Goal: Check status: Check status

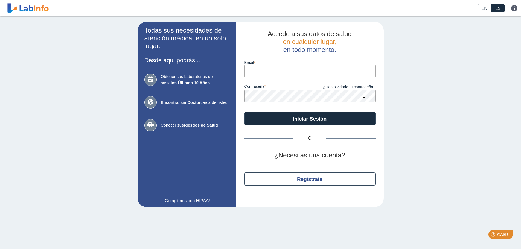
type input "[EMAIL_ADDRESS][DOMAIN_NAME]"
click at [244, 112] on button "Iniciar Sesión" at bounding box center [309, 118] width 131 height 13
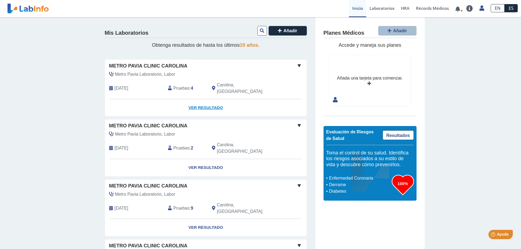
click at [206, 100] on link "Ver Resultado" at bounding box center [205, 107] width 201 height 17
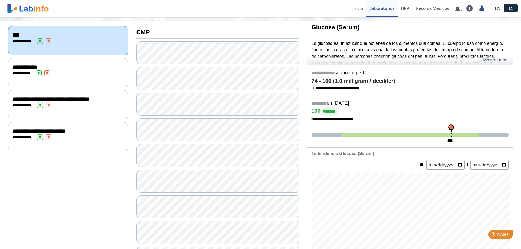
scroll to position [60, 0]
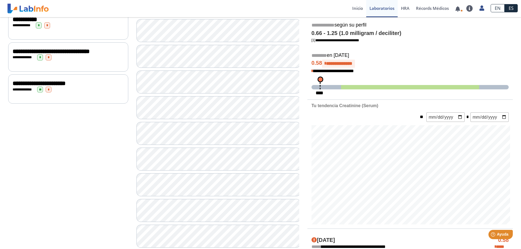
scroll to position [115, 0]
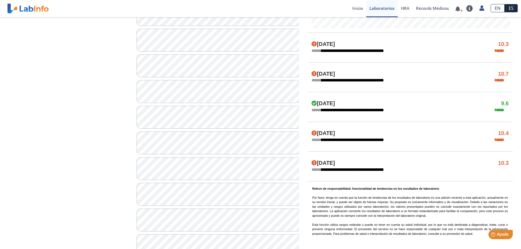
scroll to position [293, 0]
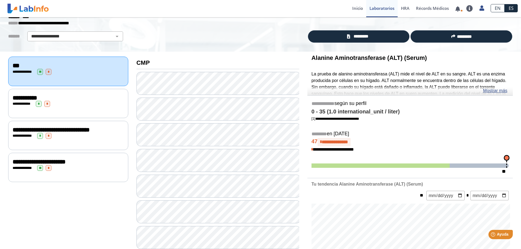
scroll to position [20, 0]
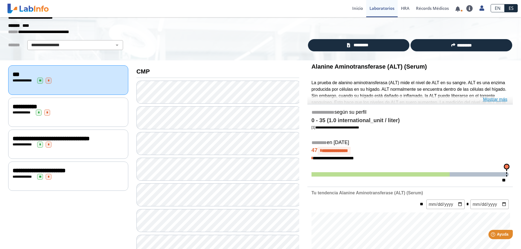
click at [490, 98] on link "Mostrar más" at bounding box center [495, 99] width 24 height 7
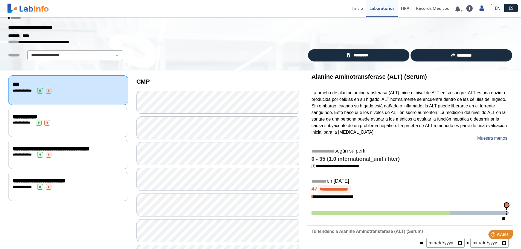
scroll to position [0, 0]
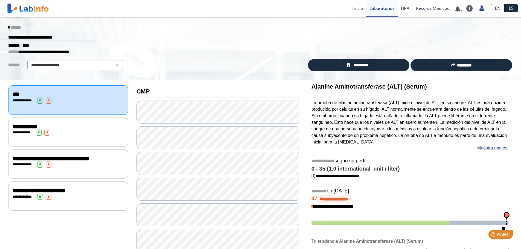
click at [96, 131] on div "**********" at bounding box center [68, 133] width 111 height 6
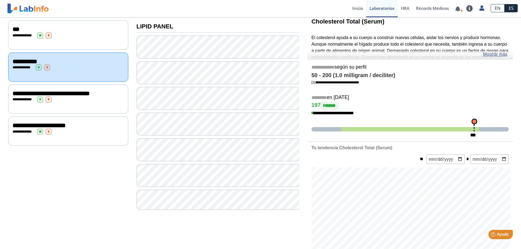
scroll to position [82, 0]
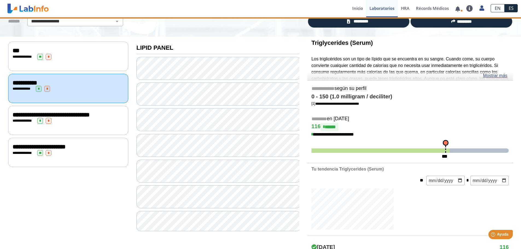
scroll to position [82, 0]
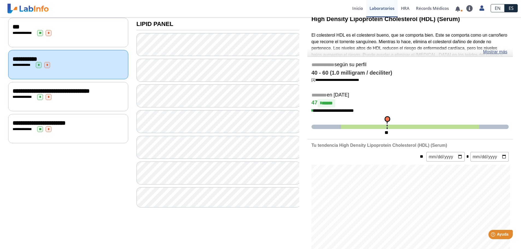
scroll to position [82, 0]
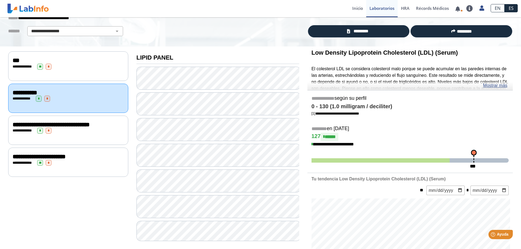
scroll to position [27, 0]
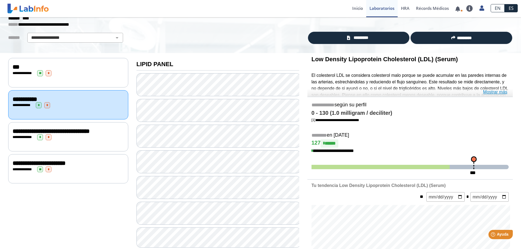
click at [497, 93] on link "Mostrar más" at bounding box center [495, 92] width 24 height 7
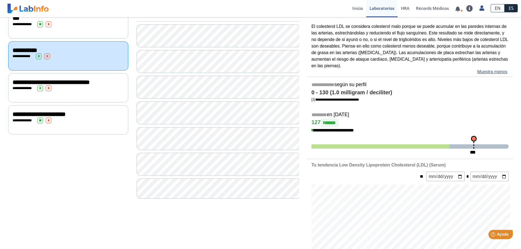
scroll to position [82, 0]
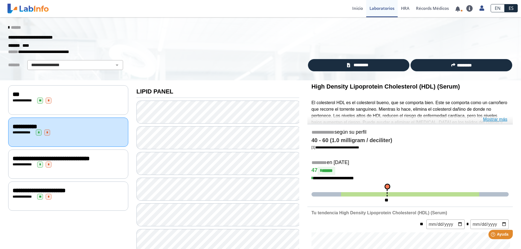
click at [499, 119] on link "Mostrar más" at bounding box center [495, 119] width 24 height 7
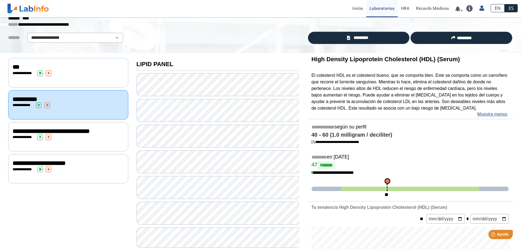
scroll to position [55, 0]
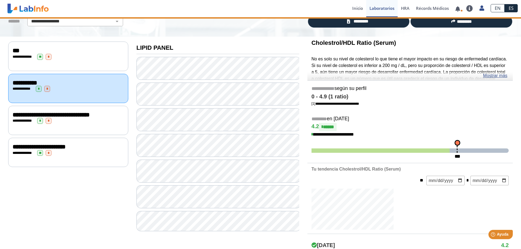
scroll to position [55, 0]
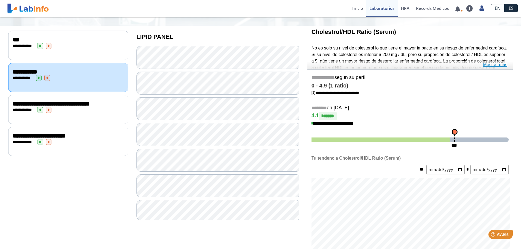
click at [487, 64] on link "Mostrar más" at bounding box center [495, 64] width 24 height 7
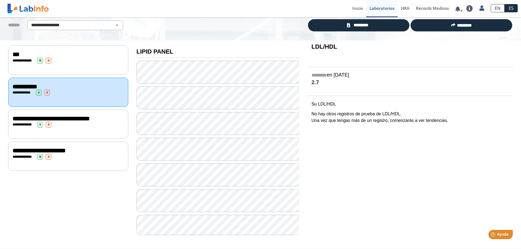
scroll to position [40, 0]
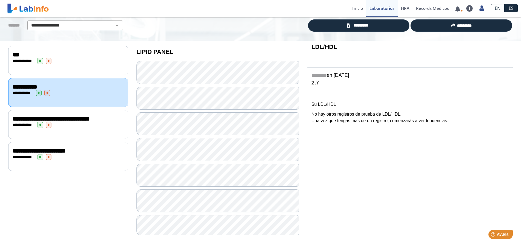
click at [103, 133] on div "**********" at bounding box center [68, 124] width 120 height 29
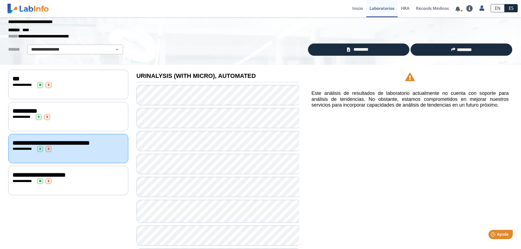
scroll to position [8, 0]
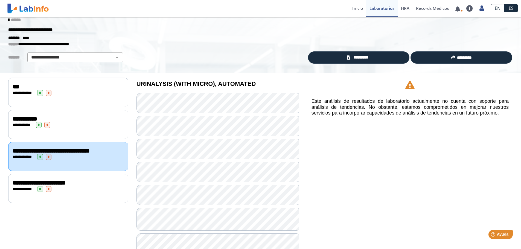
click at [77, 189] on div "**********" at bounding box center [68, 189] width 111 height 6
